Goal: Information Seeking & Learning: Understand process/instructions

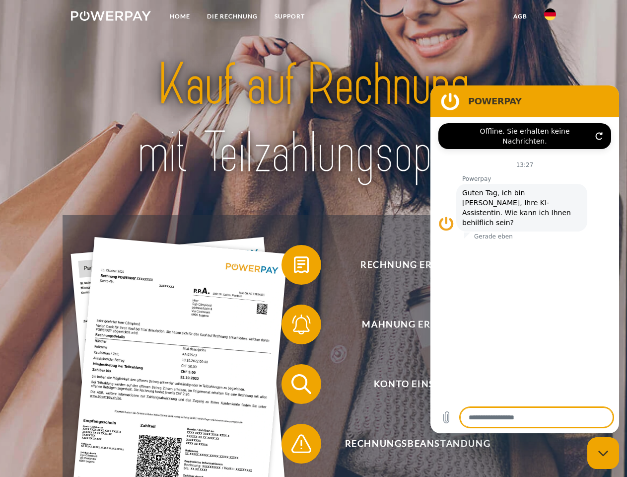
click at [111, 17] on img at bounding box center [111, 16] width 80 height 10
click at [550, 17] on img at bounding box center [550, 14] width 12 height 12
click at [520, 16] on link "agb" at bounding box center [520, 16] width 31 height 18
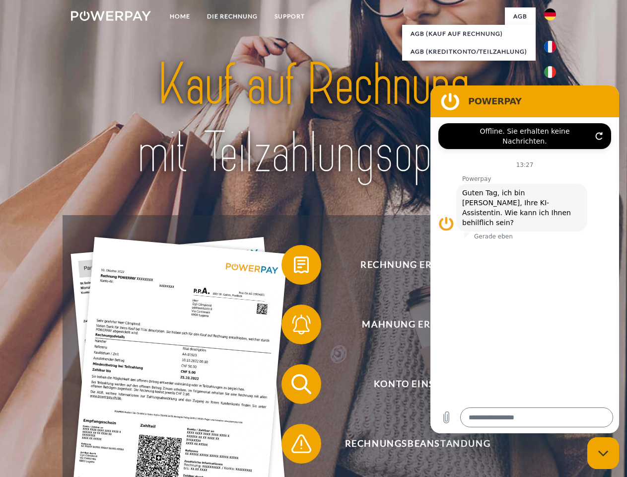
click at [294, 267] on span at bounding box center [287, 265] width 50 height 50
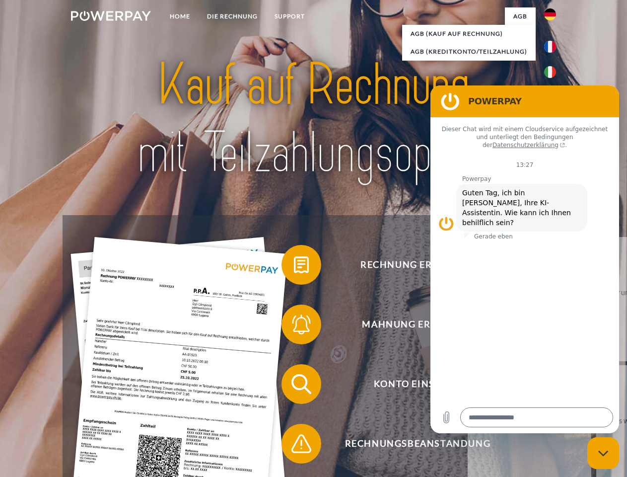
click at [294, 326] on span at bounding box center [287, 324] width 50 height 50
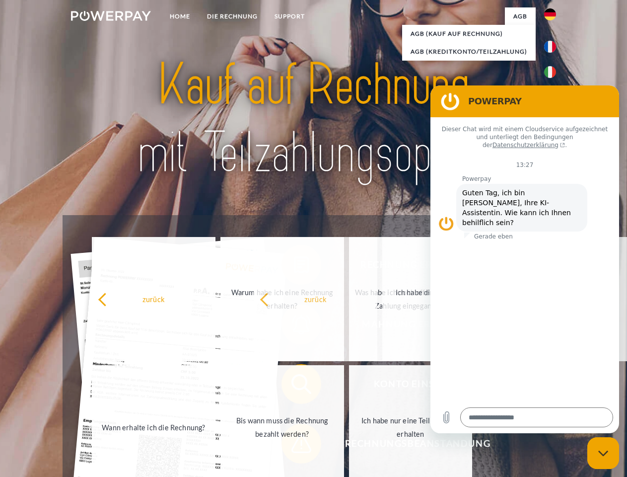
click at [294, 445] on span at bounding box center [287, 444] width 50 height 50
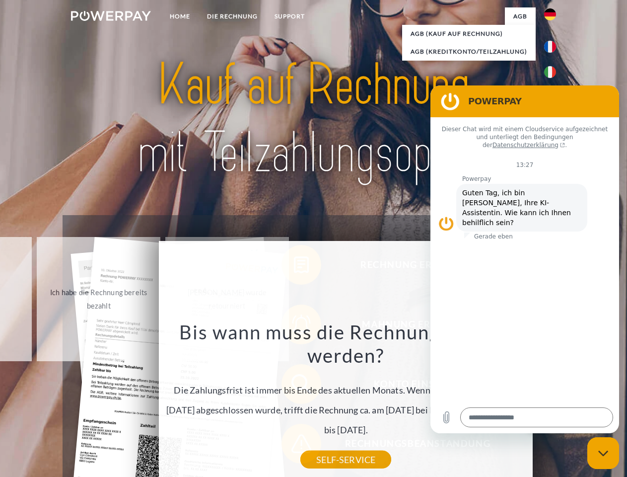
click at [603, 453] on icon "Messaging-Fenster schließen" at bounding box center [603, 453] width 10 height 6
type textarea "*"
